Goal: Information Seeking & Learning: Check status

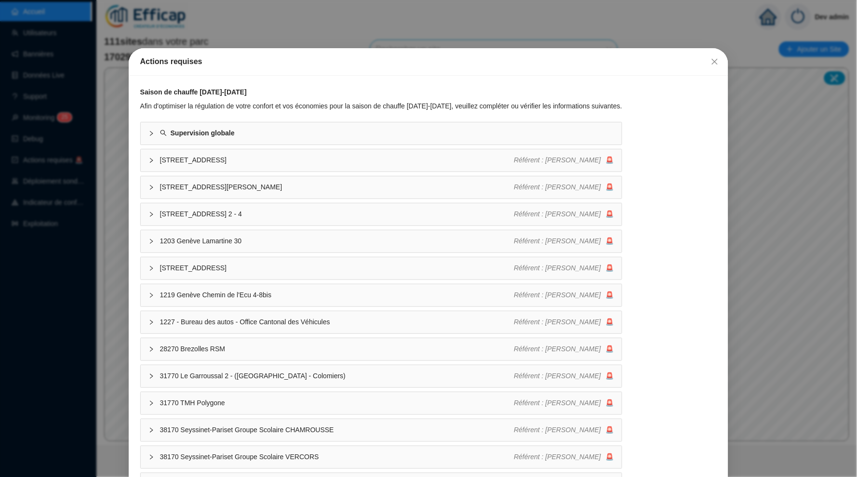
click at [717, 66] on button "Close" at bounding box center [714, 61] width 15 height 15
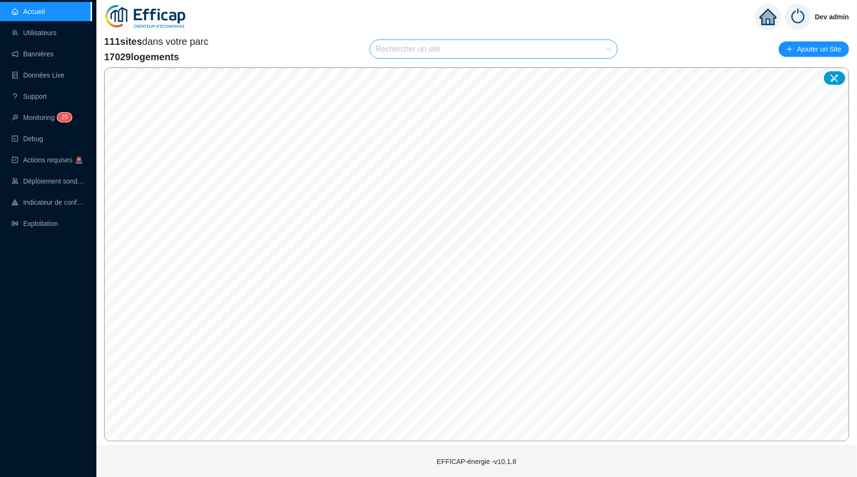
click at [482, 46] on input "search" at bounding box center [489, 49] width 227 height 18
type input "balm"
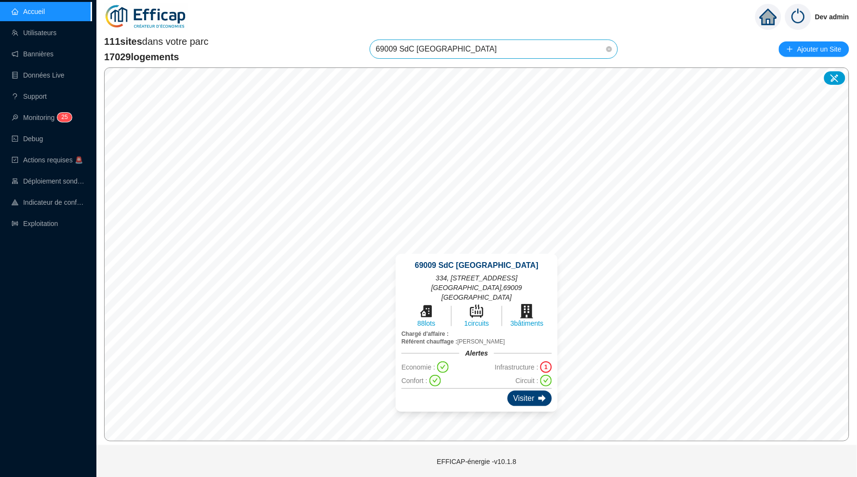
click at [521, 391] on div "Visiter" at bounding box center [529, 398] width 44 height 15
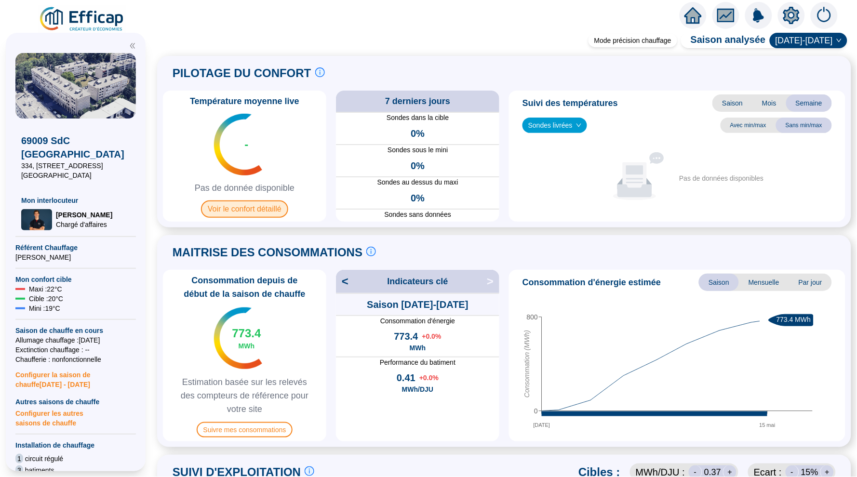
click at [260, 206] on span "Voir le confort détaillé" at bounding box center [244, 208] width 87 height 17
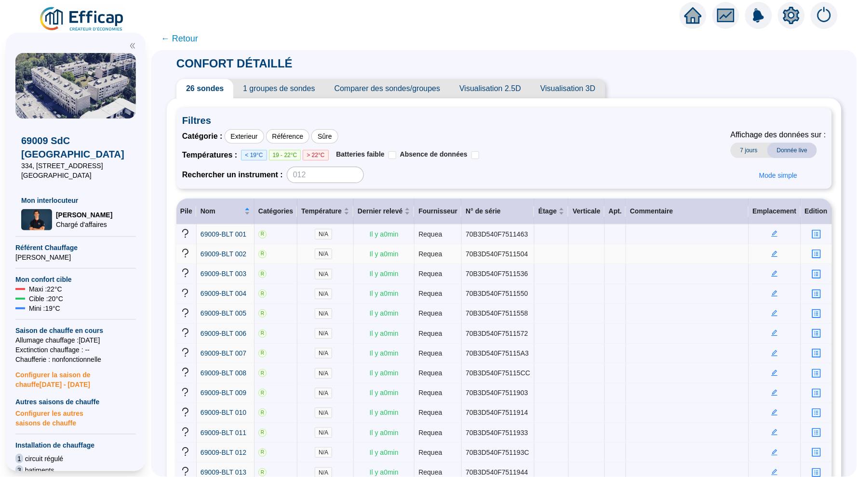
click at [772, 257] on icon "edit" at bounding box center [774, 254] width 7 height 7
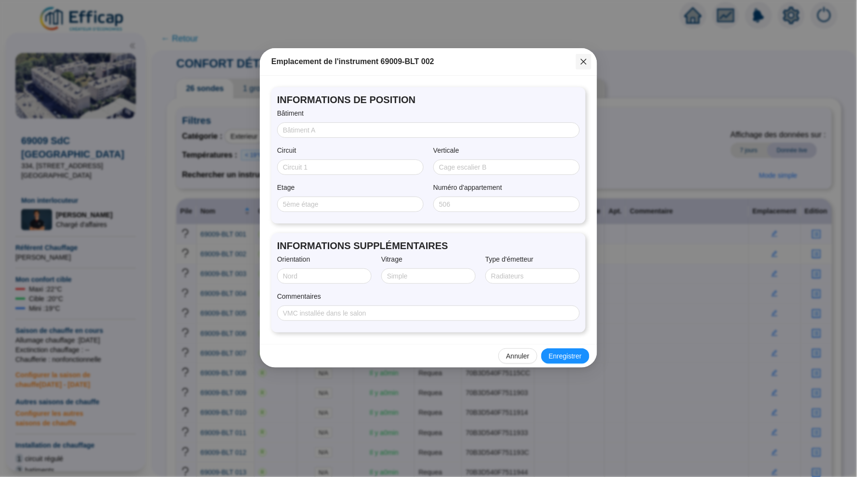
click at [587, 62] on span "Fermer" at bounding box center [583, 62] width 15 height 8
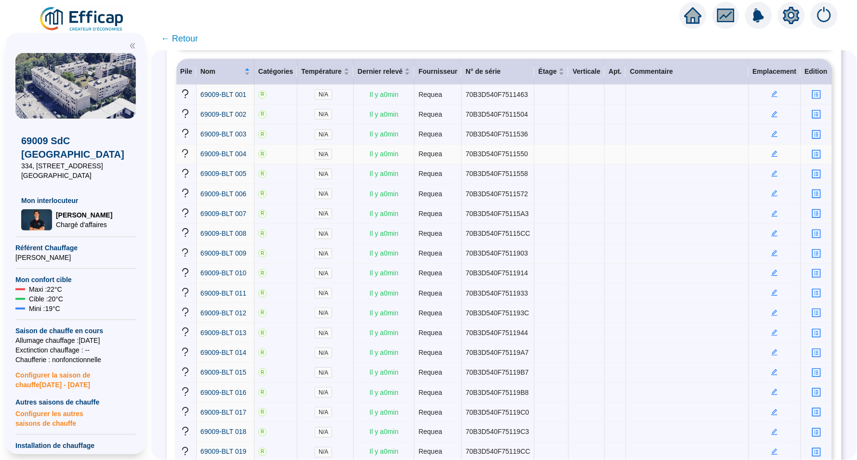
scroll to position [152, 0]
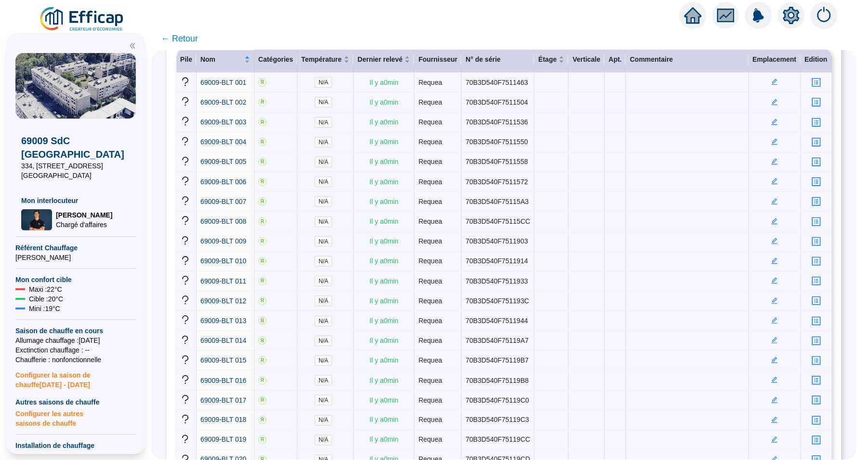
click at [583, 35] on span "← Retour" at bounding box center [503, 38] width 705 height 23
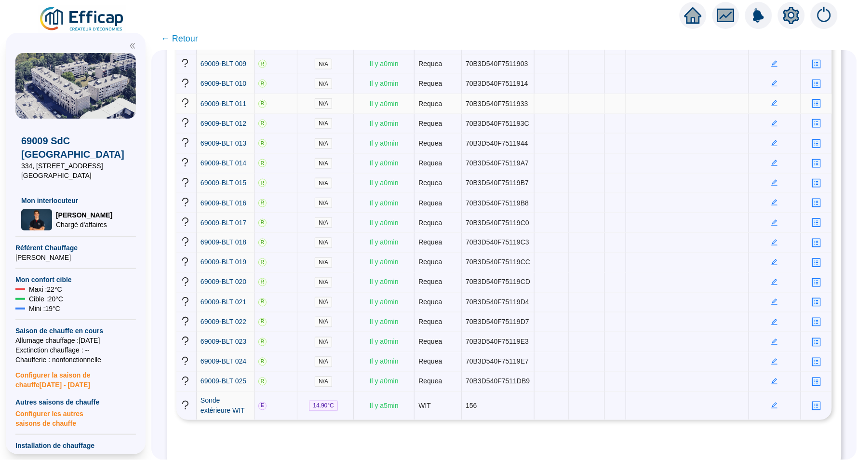
scroll to position [333, 0]
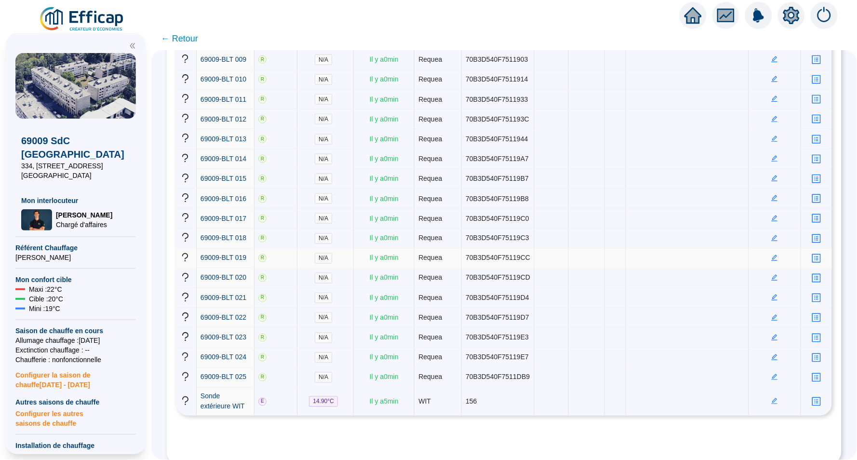
click at [498, 262] on span "70B3D540F75119CC" at bounding box center [497, 258] width 65 height 8
drag, startPoint x: 506, startPoint y: 390, endPoint x: 483, endPoint y: 390, distance: 23.1
click at [483, 262] on span "70B3D540F75119CC" at bounding box center [497, 258] width 65 height 8
click at [524, 90] on td "70B3D540F7511914" at bounding box center [498, 80] width 73 height 20
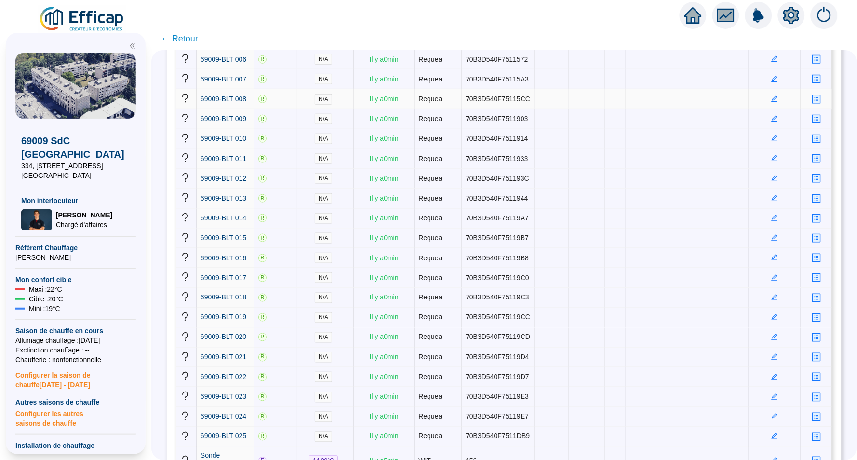
scroll to position [264, 0]
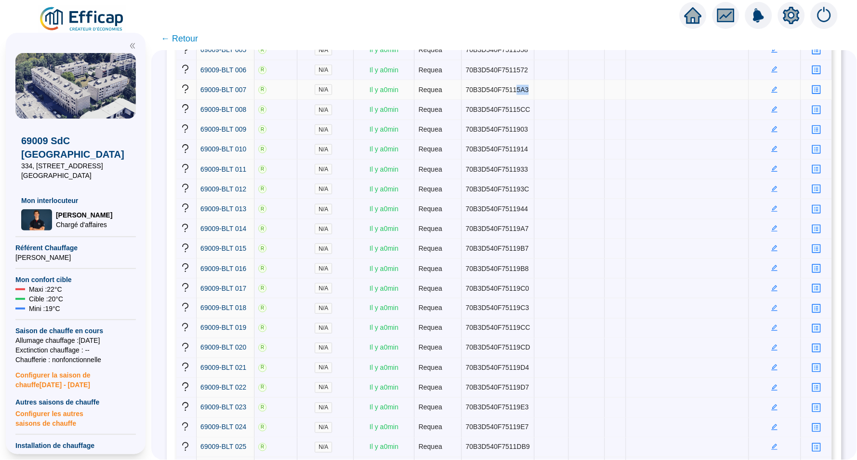
drag, startPoint x: 537, startPoint y: 136, endPoint x: 523, endPoint y: 139, distance: 14.3
click at [523, 93] on span "70B3D540F75115A3" at bounding box center [496, 90] width 63 height 8
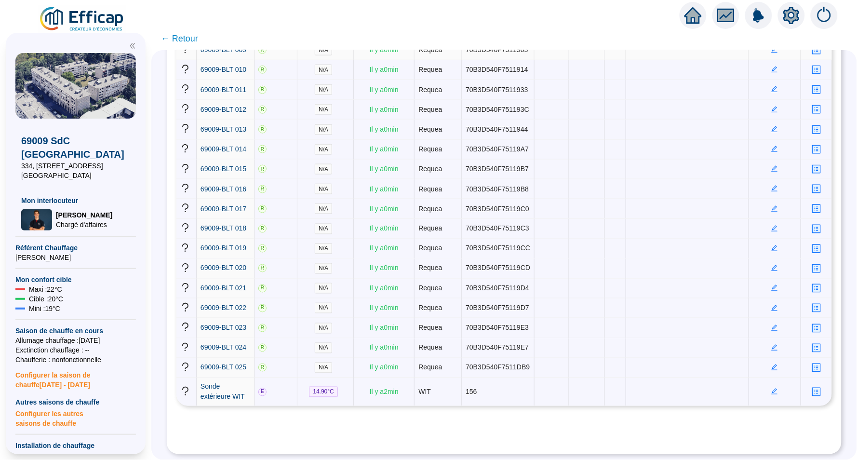
scroll to position [383, 0]
drag, startPoint x: 537, startPoint y: 314, endPoint x: 524, endPoint y: 314, distance: 12.5
click at [524, 232] on span "70B3D540F75119C3" at bounding box center [497, 228] width 64 height 8
drag, startPoint x: 536, startPoint y: 232, endPoint x: 525, endPoint y: 233, distance: 11.1
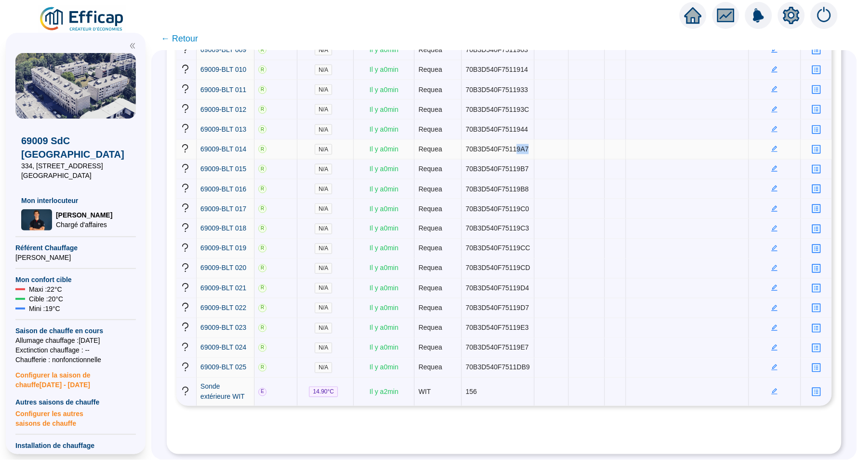
click at [525, 153] on span "70B3D540F75119A7" at bounding box center [496, 149] width 63 height 8
drag, startPoint x: 537, startPoint y: 317, endPoint x: 525, endPoint y: 317, distance: 12.1
click at [525, 272] on span "70B3D540F75119CD" at bounding box center [497, 268] width 65 height 8
drag, startPoint x: 524, startPoint y: 370, endPoint x: 536, endPoint y: 370, distance: 12.0
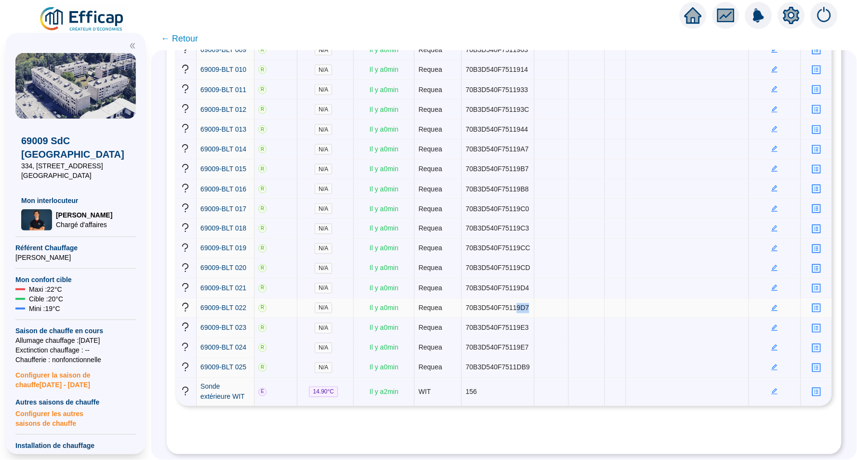
click at [529, 312] on span "70B3D540F75119D7" at bounding box center [497, 308] width 64 height 8
click at [526, 352] on td "70B3D540F75119E7" at bounding box center [498, 348] width 73 height 20
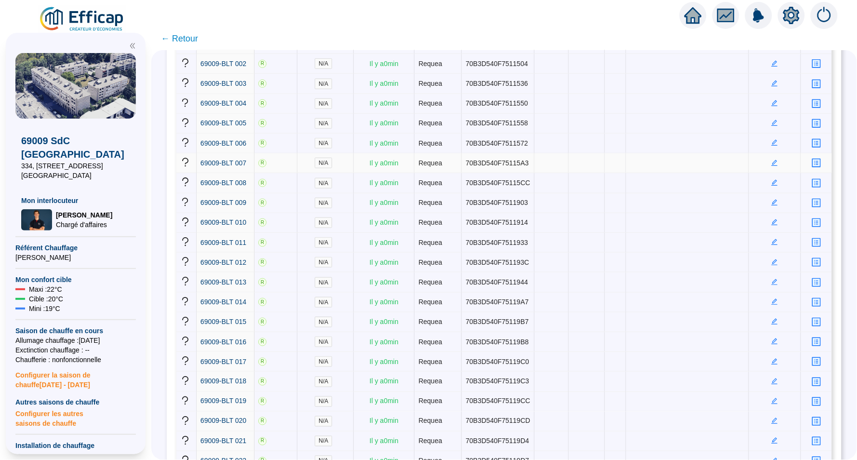
scroll to position [189, 0]
click at [524, 128] on span "70B3D540F7511558" at bounding box center [496, 124] width 62 height 8
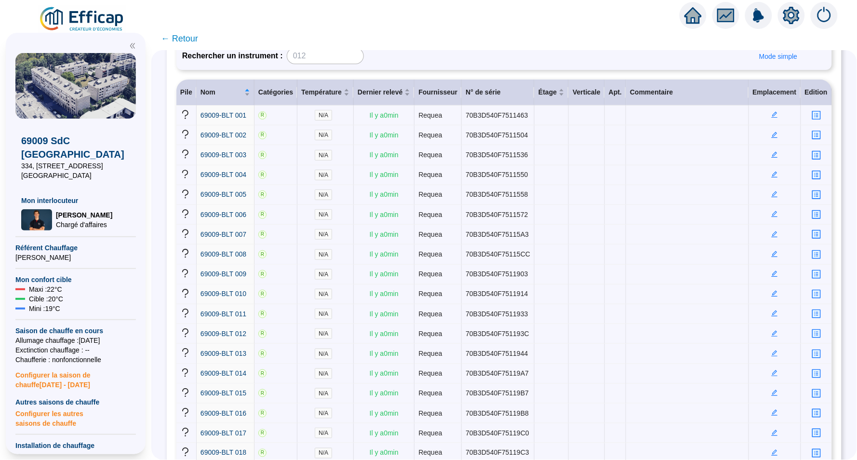
scroll to position [119, 0]
drag, startPoint x: 536, startPoint y: 172, endPoint x: 525, endPoint y: 172, distance: 10.6
click at [525, 158] on span "70B3D540F7511536" at bounding box center [496, 154] width 62 height 8
click at [562, 185] on td at bounding box center [551, 175] width 34 height 20
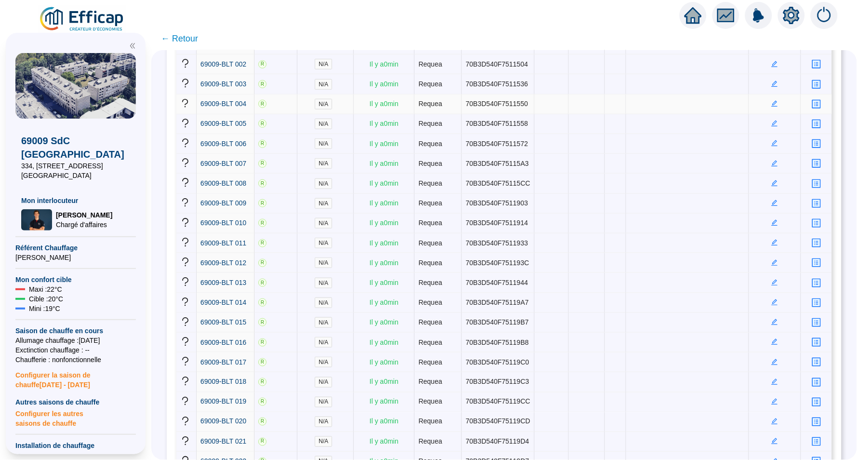
scroll to position [233, 0]
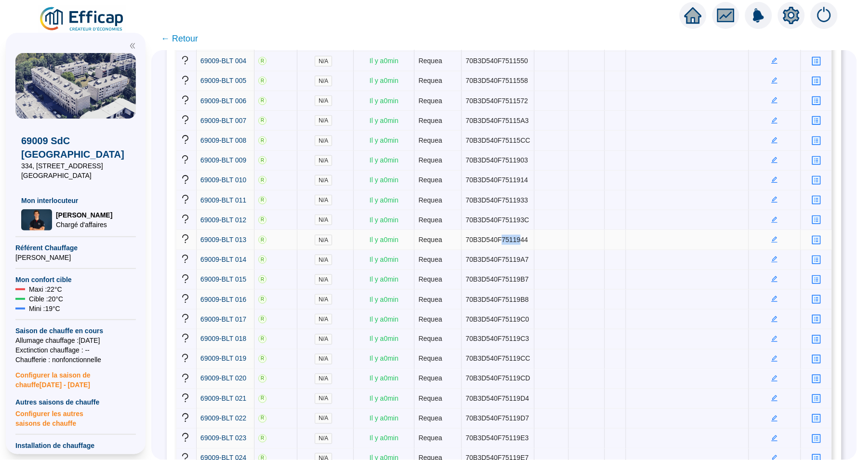
drag, startPoint x: 526, startPoint y: 327, endPoint x: 510, endPoint y: 327, distance: 16.4
click at [510, 243] on span "70B3D540F7511944" at bounding box center [496, 240] width 62 height 8
click at [521, 243] on span "70B3D540F7511944" at bounding box center [496, 240] width 62 height 8
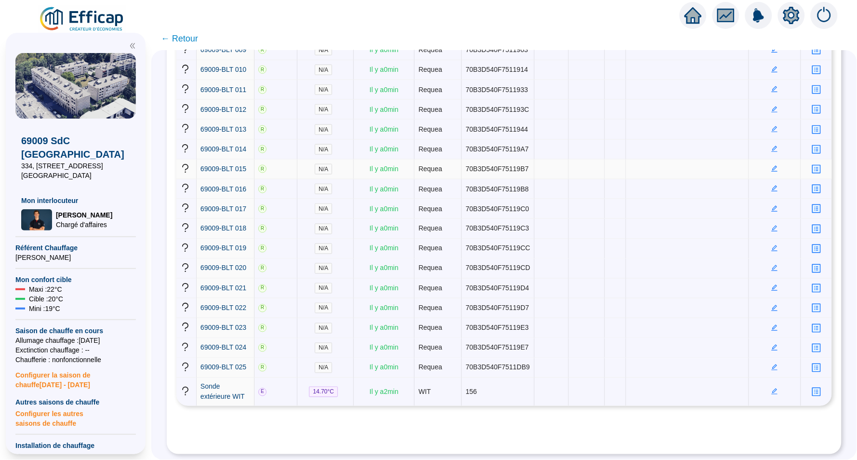
scroll to position [408, 0]
drag, startPoint x: 535, startPoint y: 368, endPoint x: 525, endPoint y: 369, distance: 10.6
click at [525, 292] on span "70B3D540F75119D4" at bounding box center [497, 288] width 64 height 8
click at [528, 80] on td "70B3D540F7511914" at bounding box center [498, 70] width 73 height 20
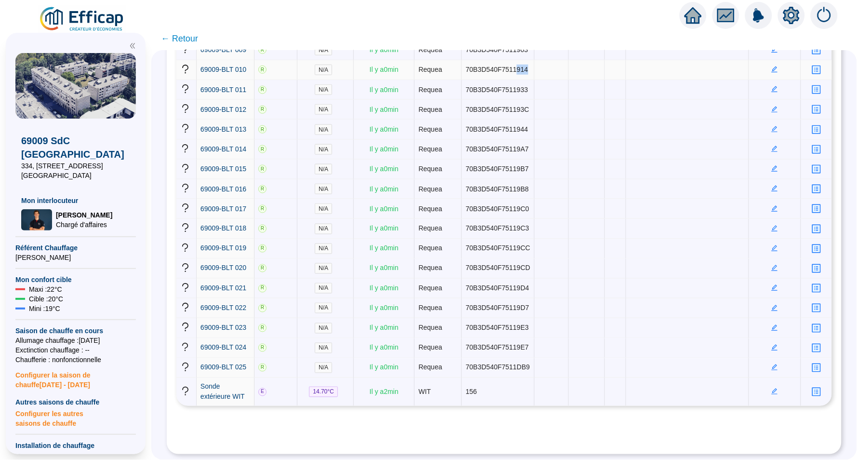
drag, startPoint x: 536, startPoint y: 122, endPoint x: 525, endPoint y: 123, distance: 11.1
click at [525, 80] on td "70B3D540F7511914" at bounding box center [498, 70] width 73 height 20
click at [561, 159] on td at bounding box center [551, 150] width 34 height 20
drag, startPoint x: 535, startPoint y: 312, endPoint x: 524, endPoint y: 312, distance: 11.1
click at [524, 212] on span "70B3D540F75119C0" at bounding box center [497, 209] width 64 height 8
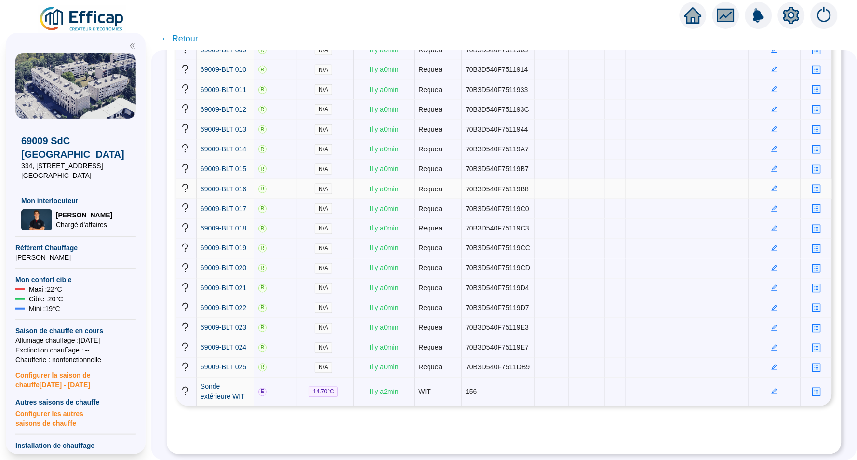
click at [528, 193] on span "70B3D540F75119B8" at bounding box center [496, 189] width 63 height 8
drag, startPoint x: 537, startPoint y: 283, endPoint x: 524, endPoint y: 284, distance: 13.0
click at [524, 199] on td "70B3D540F75119B8" at bounding box center [498, 189] width 73 height 20
click at [594, 179] on td at bounding box center [586, 169] width 36 height 20
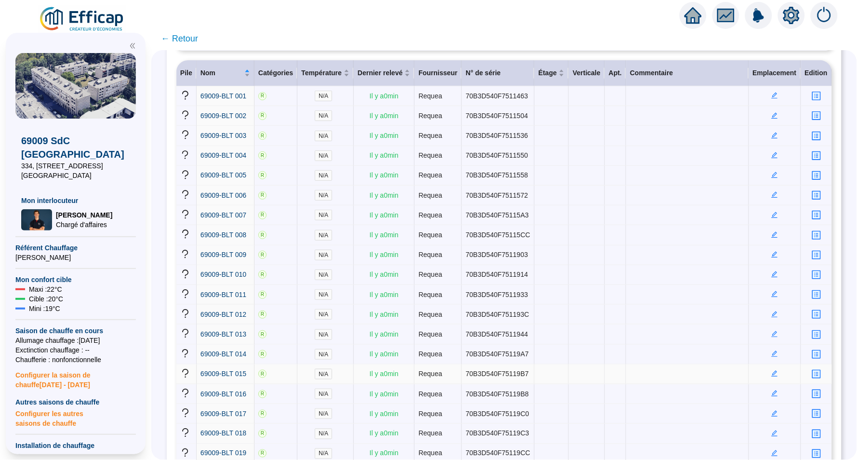
scroll to position [139, 0]
drag, startPoint x: 530, startPoint y: 179, endPoint x: 511, endPoint y: 179, distance: 19.3
click at [511, 158] on span "70B3D540F7511550" at bounding box center [496, 155] width 62 height 8
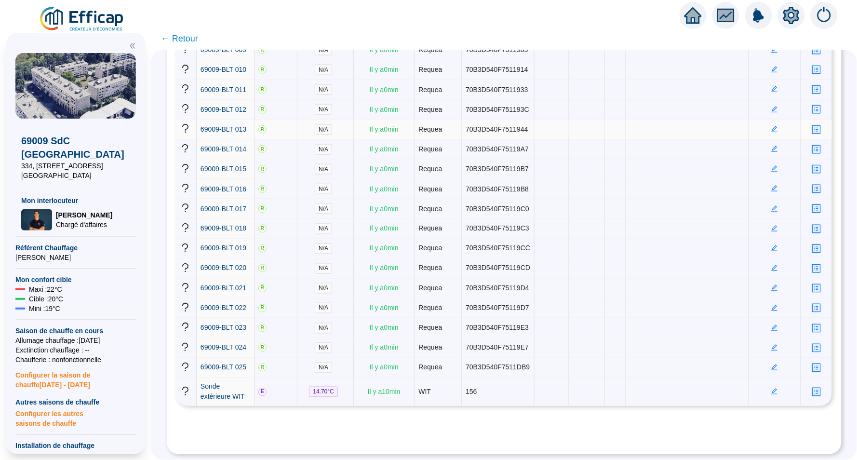
scroll to position [357, 0]
click at [525, 53] on span "70B3D540F7511903" at bounding box center [496, 50] width 62 height 8
drag, startPoint x: 538, startPoint y: 172, endPoint x: 522, endPoint y: 172, distance: 15.9
click at [522, 119] on td "70B3D540F751193C" at bounding box center [498, 110] width 73 height 20
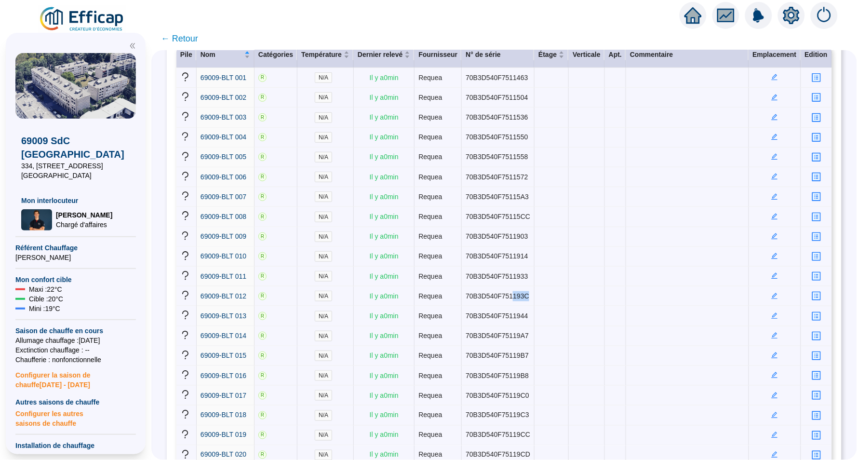
scroll to position [162, 0]
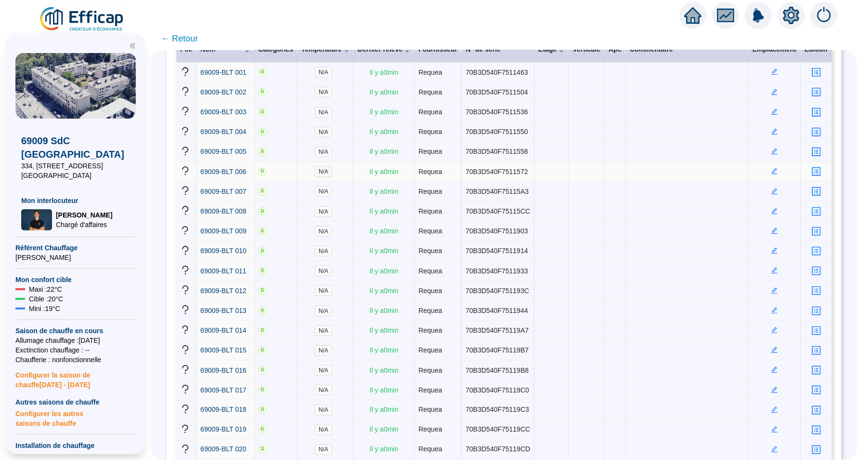
click at [517, 175] on span "70B3D540F7511572" at bounding box center [496, 172] width 62 height 8
click at [522, 275] on span "70B3D540F7511933" at bounding box center [496, 271] width 62 height 8
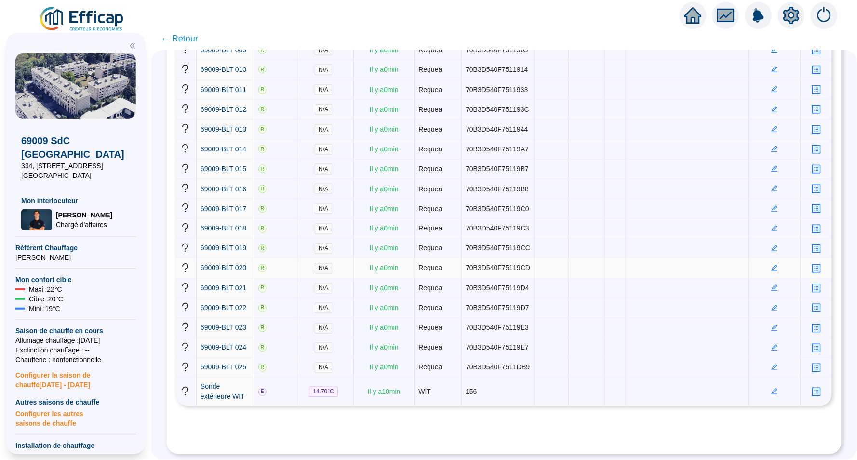
scroll to position [525, 0]
click at [524, 224] on span "70B3D540F75119C3" at bounding box center [497, 228] width 64 height 8
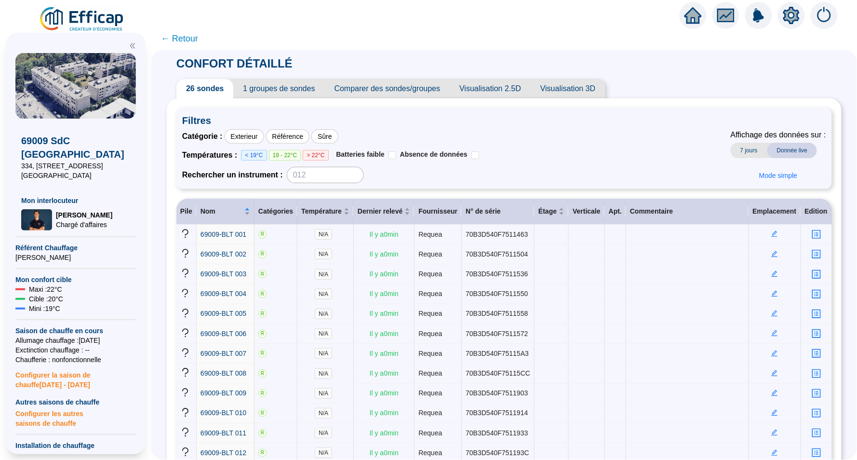
scroll to position [0, 0]
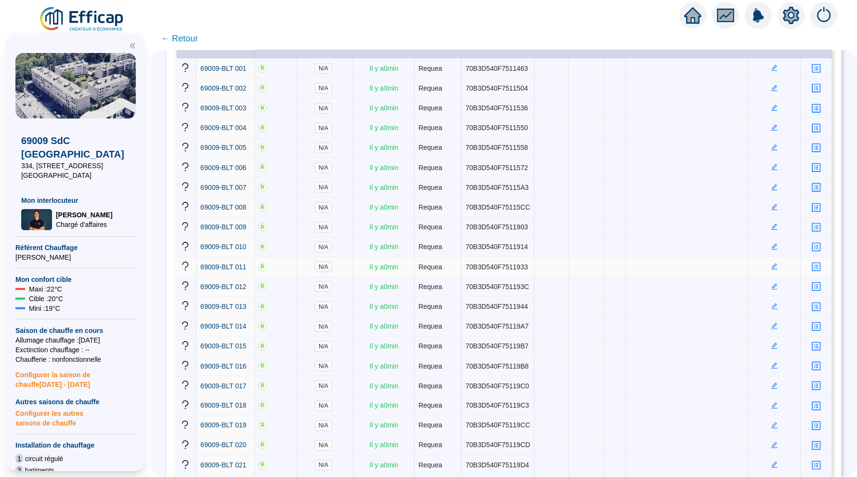
scroll to position [72, 0]
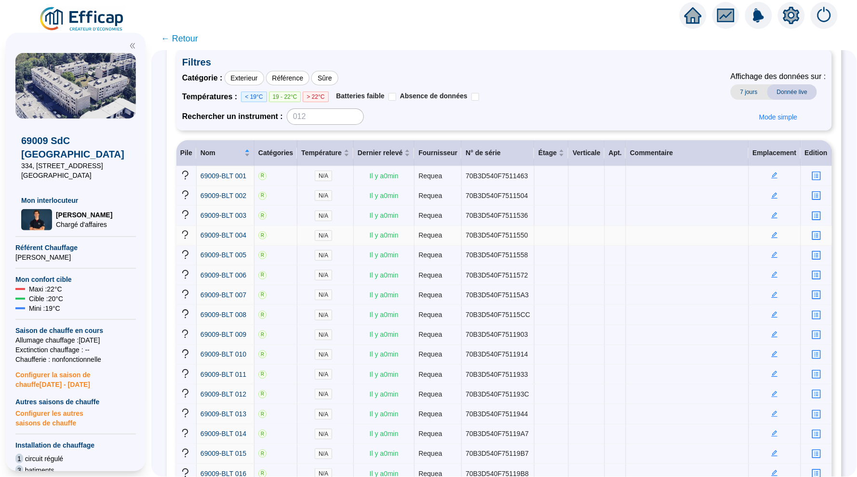
scroll to position [46, 0]
